Goal: Task Accomplishment & Management: Complete application form

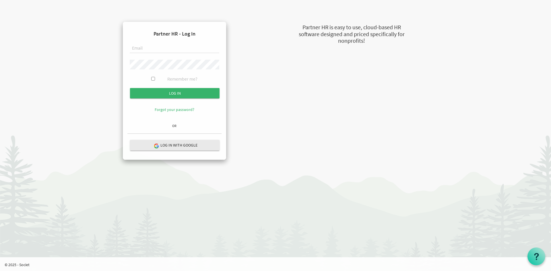
click at [156, 47] on input "text" at bounding box center [175, 49] width 90 height 10
type input "a"
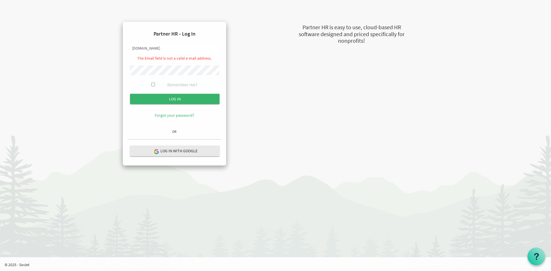
drag, startPoint x: 144, startPoint y: 45, endPoint x: 141, endPoint y: 47, distance: 3.5
click at [141, 47] on input "zamir2newcircles.ca" at bounding box center [175, 49] width 90 height 10
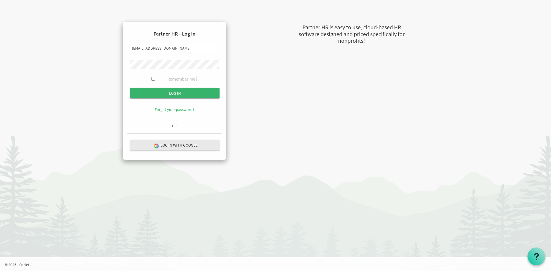
type input "zamir@newcircles.ca"
click at [130, 88] on input "Log in" at bounding box center [175, 93] width 90 height 10
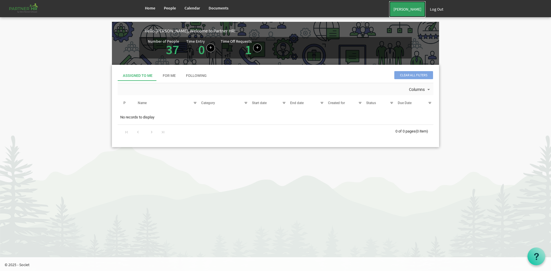
click at [393, 11] on link "[PERSON_NAME]" at bounding box center [407, 9] width 36 height 16
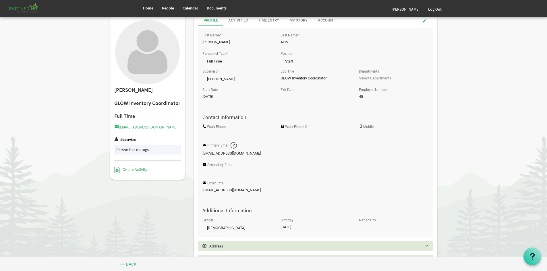
scroll to position [122, 0]
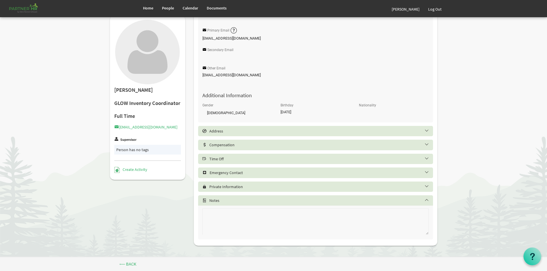
click at [232, 158] on h5 "Time Off" at bounding box center [319, 159] width 235 height 5
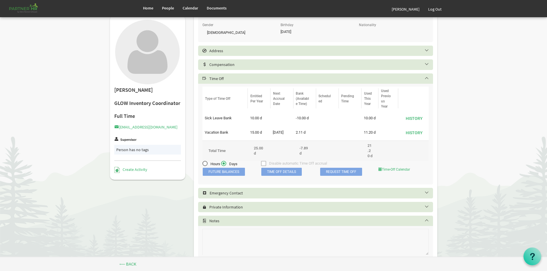
scroll to position [208, 0]
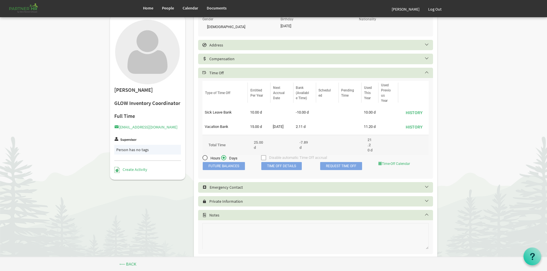
click at [209, 155] on td "Total Time" at bounding box center [224, 145] width 45 height 20
click at [209, 160] on label "Hours" at bounding box center [211, 158] width 18 height 6
click at [203, 157] on input "Hours" at bounding box center [202, 156] width 0 height 0
radio input "true"
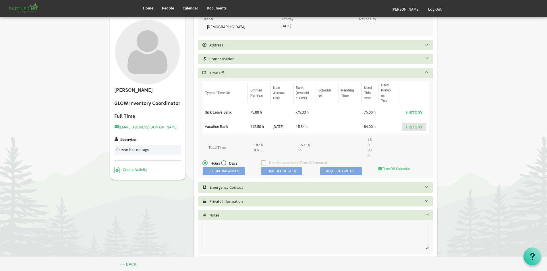
click at [411, 125] on button "History" at bounding box center [414, 127] width 24 height 8
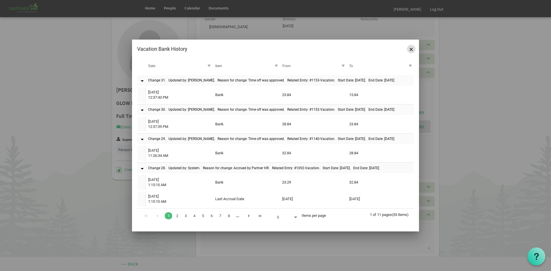
click at [410, 50] on span "Close" at bounding box center [410, 49] width 3 height 3
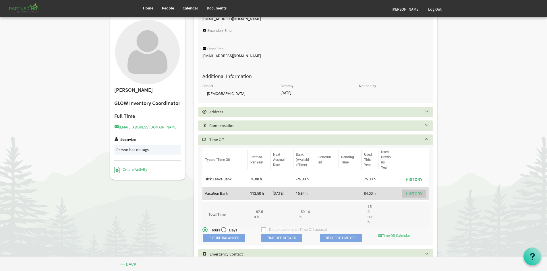
scroll to position [122, 0]
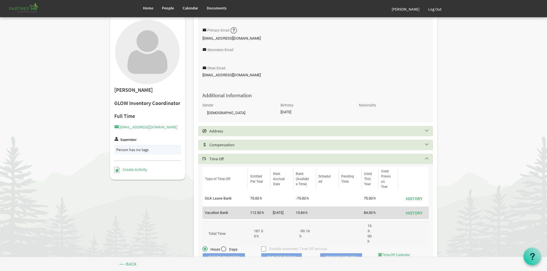
click at [501, 169] on body "Home People Calendar" at bounding box center [273, 118] width 547 height 480
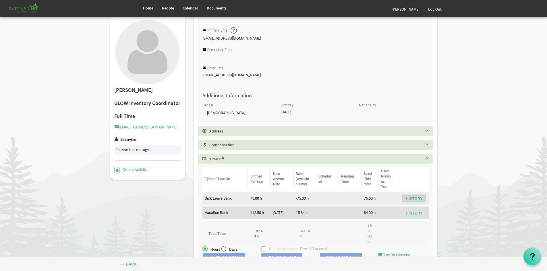
click at [416, 197] on button "History" at bounding box center [414, 199] width 24 height 8
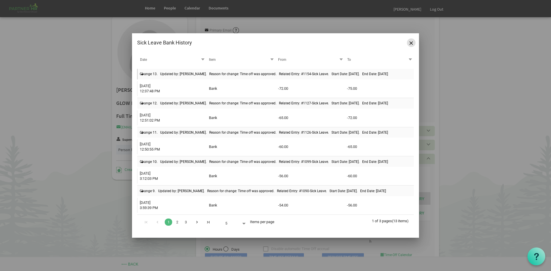
click at [413, 41] on button "Close" at bounding box center [411, 42] width 9 height 9
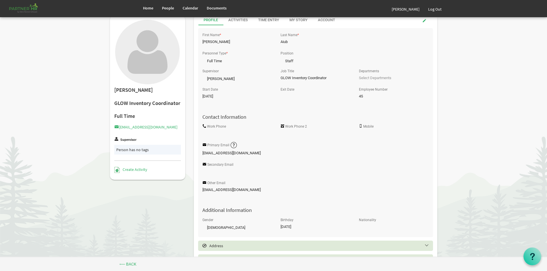
scroll to position [0, 0]
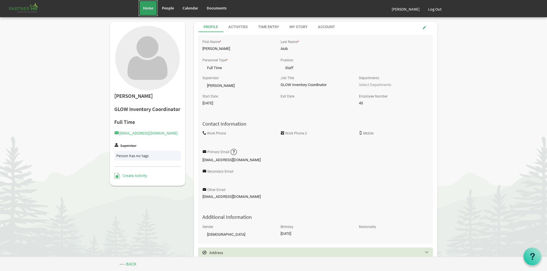
click at [149, 12] on link "Home" at bounding box center [148, 8] width 19 height 16
click at [154, 9] on link "Home" at bounding box center [148, 8] width 19 height 16
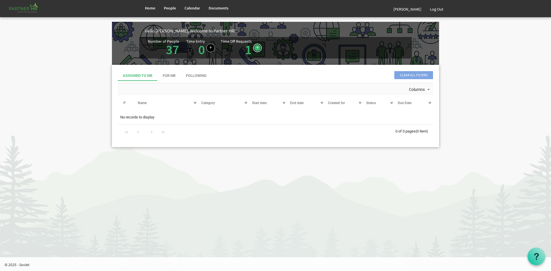
click at [256, 50] on link at bounding box center [257, 48] width 9 height 9
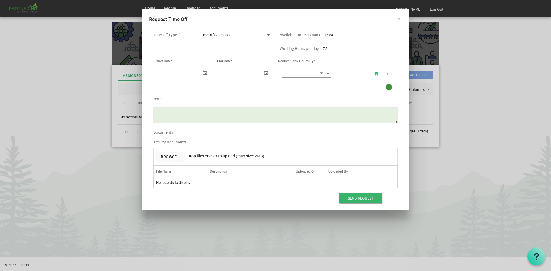
scroll to position [0, 6]
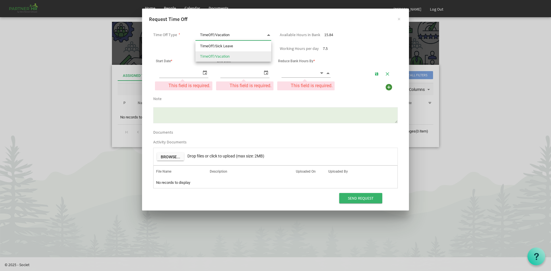
click at [227, 33] on span "TimeOff/Vacation TimeOff/Vacation" at bounding box center [233, 35] width 76 height 11
click at [250, 26] on div "Time Off Type * TimeOff/Vacation TimeOff/Vacation Available Hours in Bank 15.84…" at bounding box center [275, 117] width 267 height 188
type input "[DATE]"
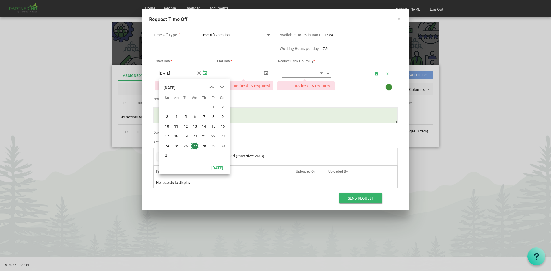
click at [205, 72] on span "select" at bounding box center [204, 72] width 7 height 8
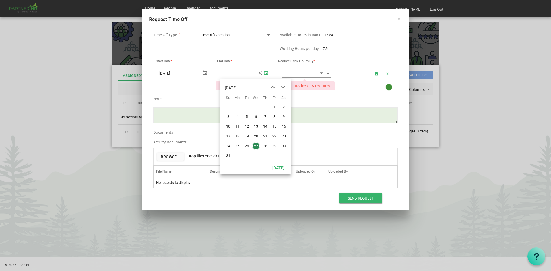
type input "[DATE]"
click at [264, 72] on span "select" at bounding box center [266, 72] width 7 height 8
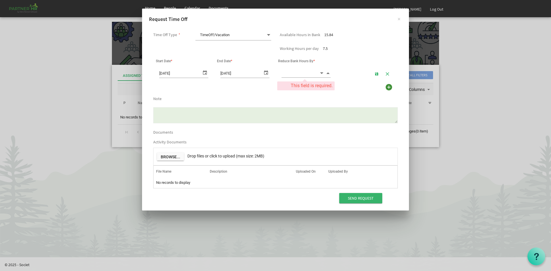
click at [327, 71] on span "Increment value" at bounding box center [327, 73] width 5 height 7
type input "3.00"
click at [317, 89] on div "Use Lieu Time First" at bounding box center [275, 88] width 253 height 11
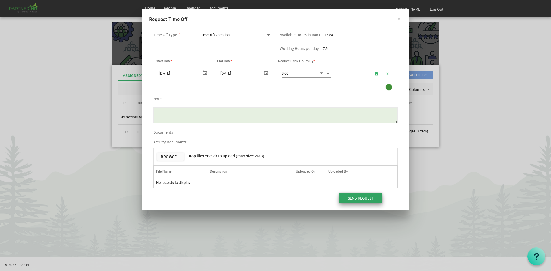
click at [360, 199] on input "Send Request" at bounding box center [360, 198] width 43 height 10
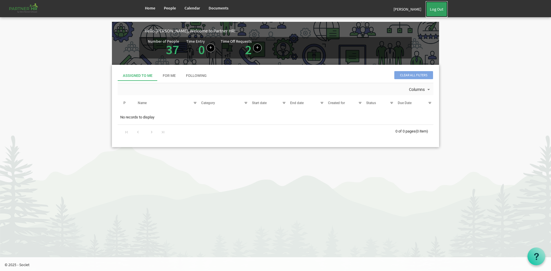
click at [442, 8] on link "Log Out" at bounding box center [437, 9] width 22 height 16
